Goal: Find specific page/section: Find specific page/section

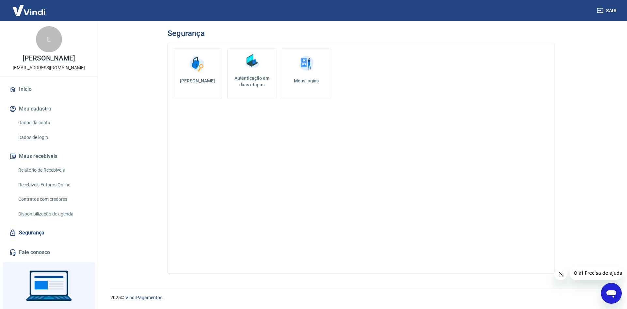
scroll to position [30, 0]
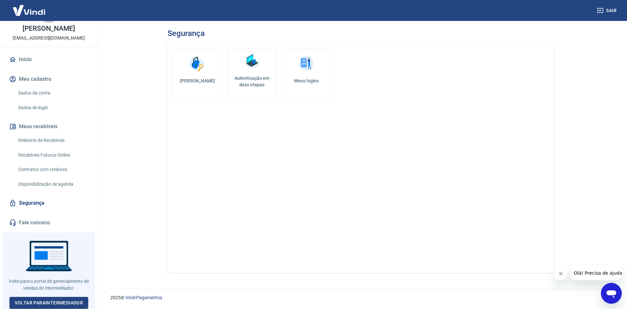
click at [68, 155] on link "Recebíveis Futuros Online" at bounding box center [53, 154] width 74 height 13
